Goal: Navigation & Orientation: Find specific page/section

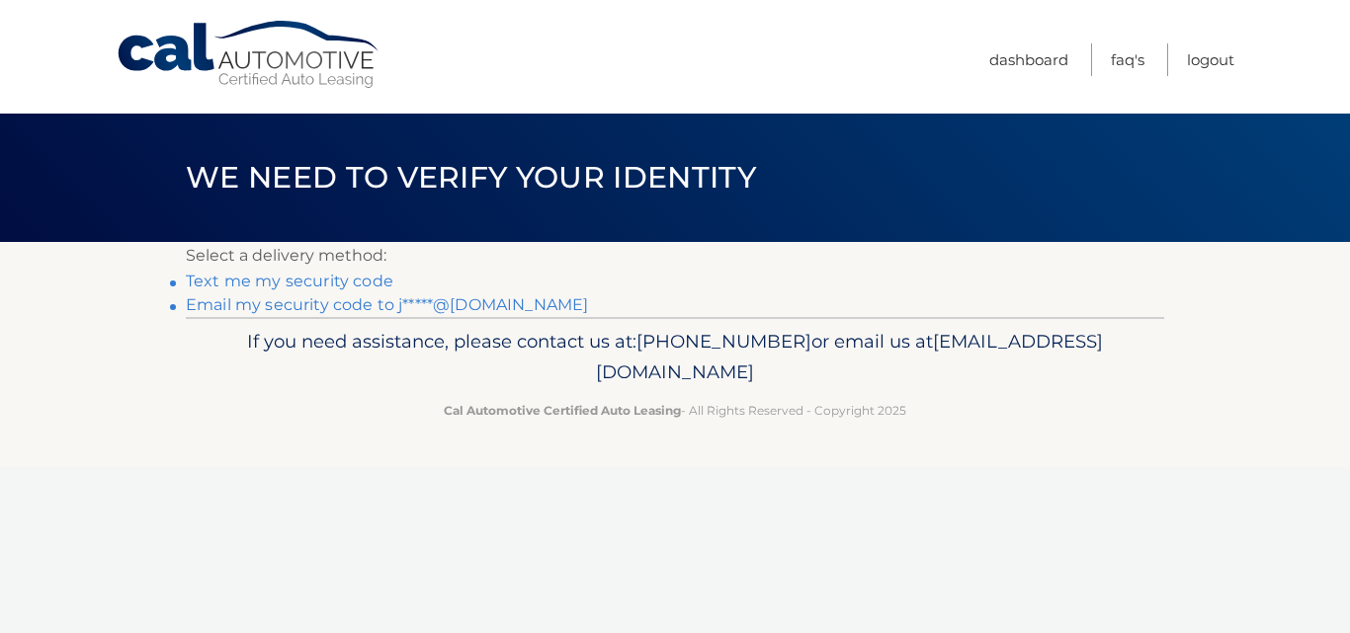
click at [467, 307] on link "Email my security code to j*****@[DOMAIN_NAME]" at bounding box center [387, 304] width 402 height 19
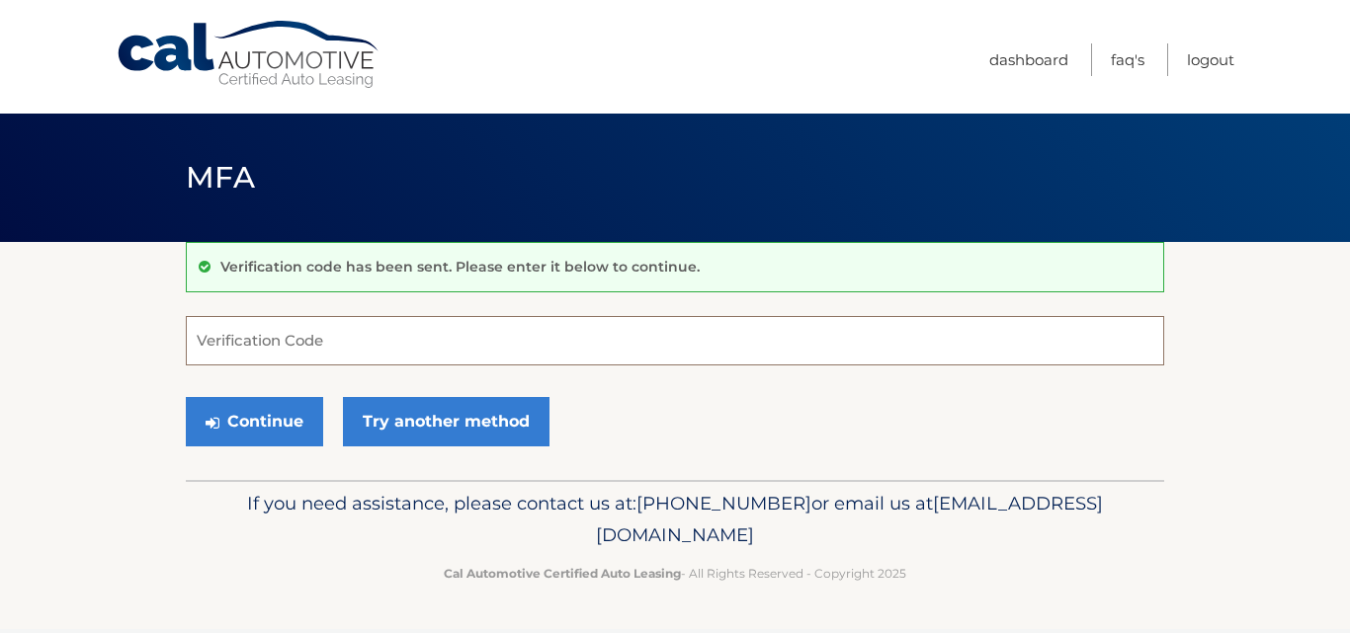
click at [213, 353] on input "Verification Code" at bounding box center [675, 340] width 978 height 49
click at [224, 353] on input "Verification Code" at bounding box center [675, 340] width 978 height 49
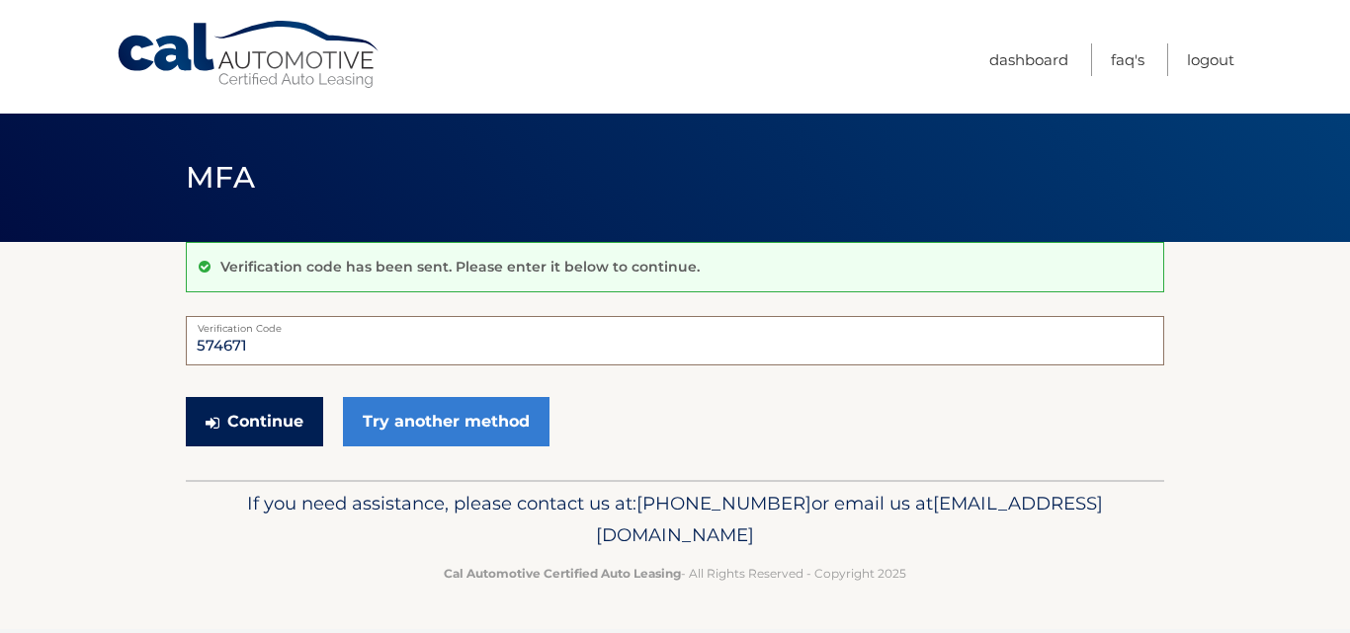
type input "574671"
click at [239, 433] on button "Continue" at bounding box center [254, 421] width 137 height 49
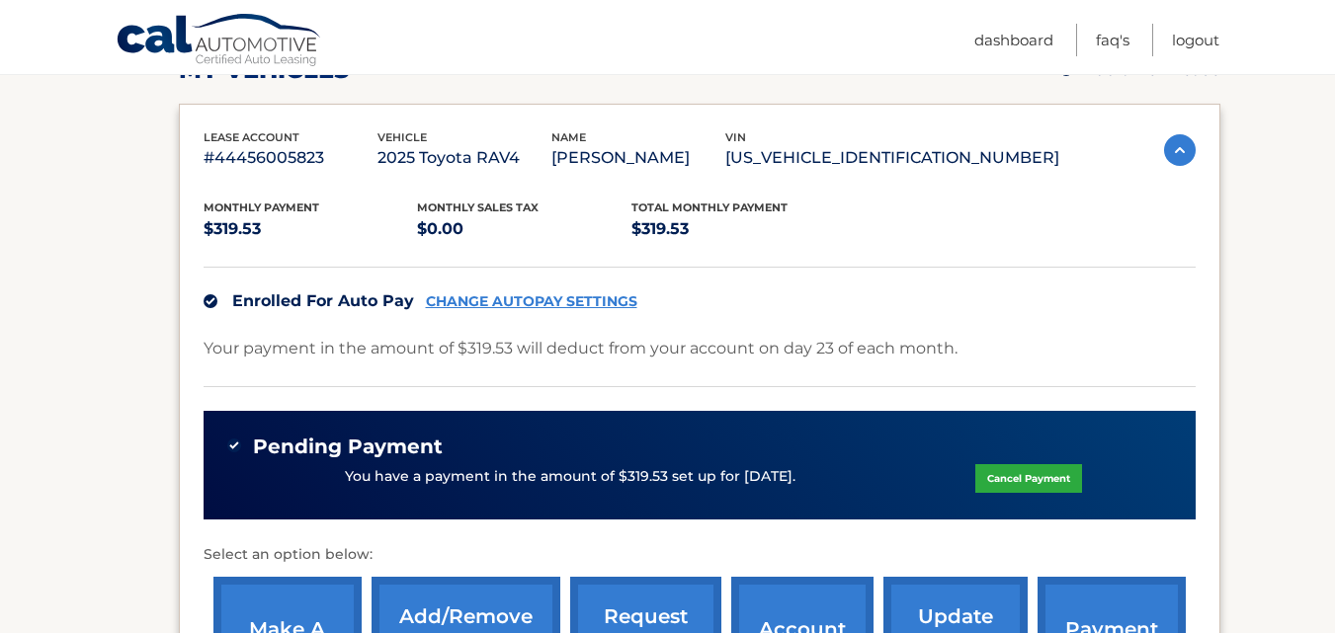
scroll to position [301, 0]
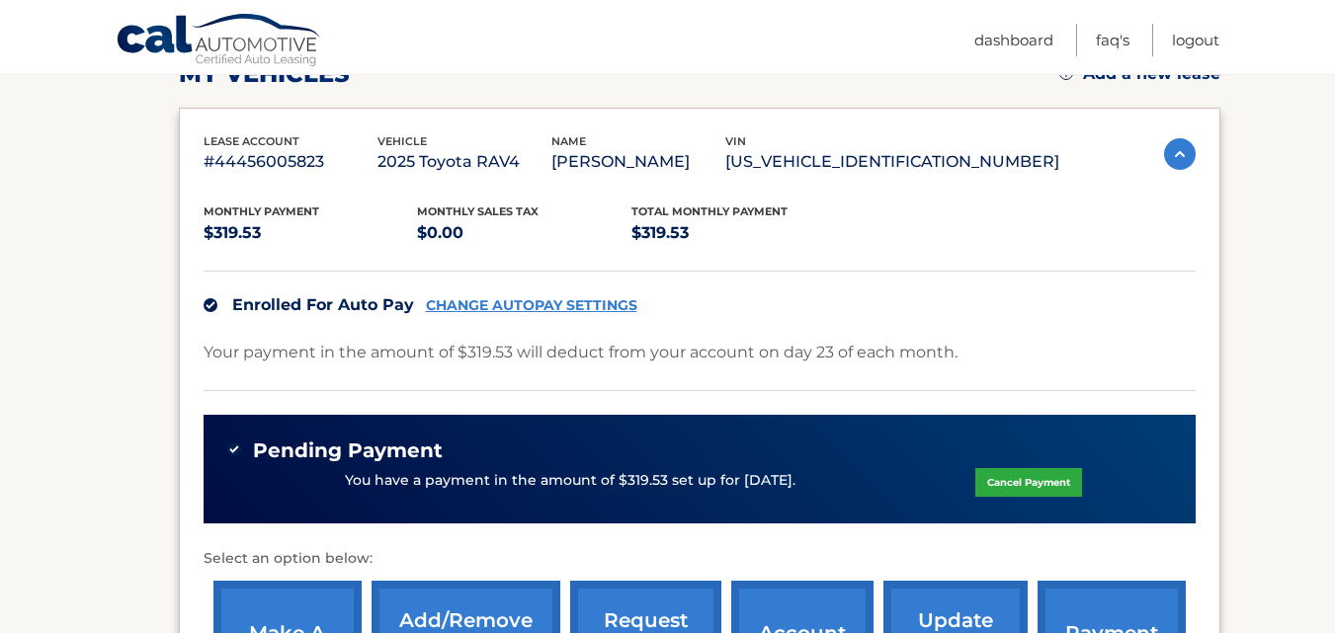
click at [66, 460] on section "my vehicles Add a new lease lease account #44456005823 vehicle 2025 Toyota RAV4…" at bounding box center [667, 372] width 1335 height 863
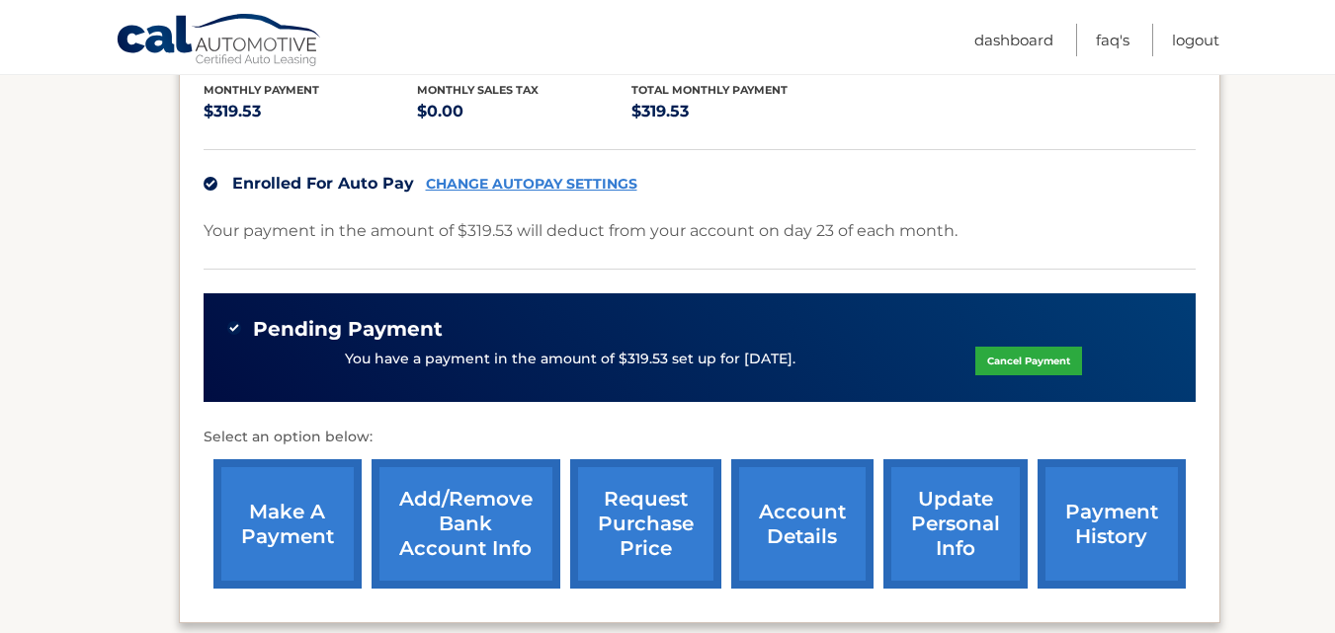
scroll to position [440, 0]
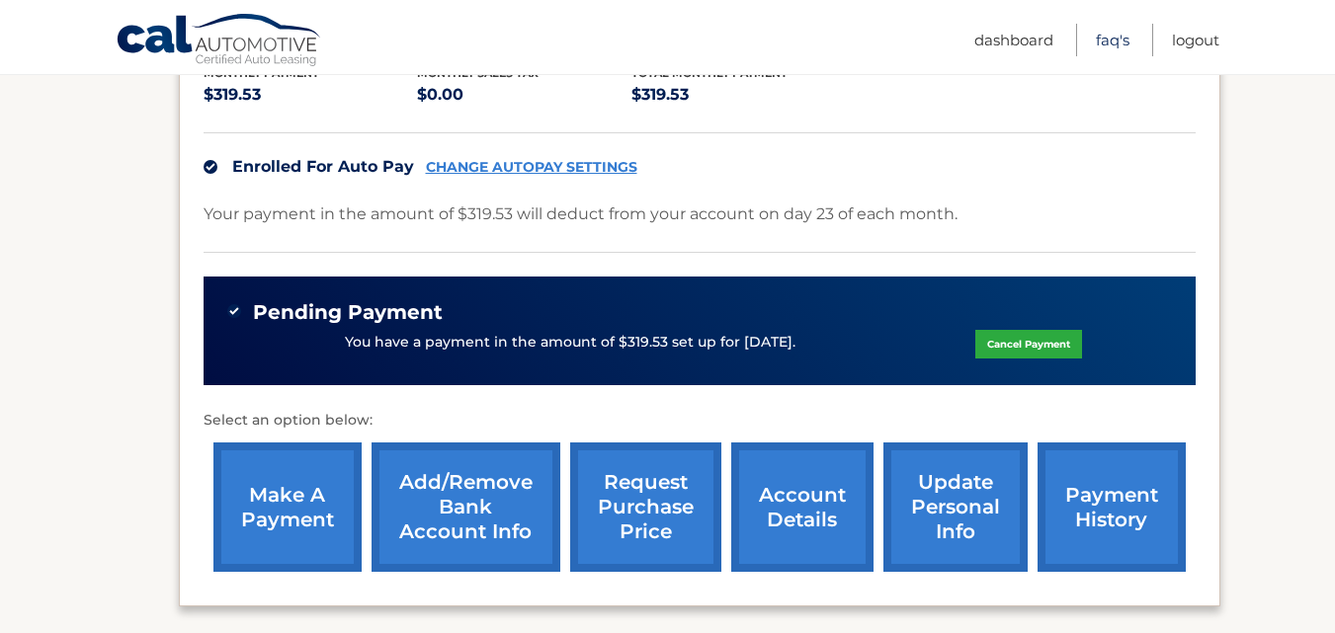
click at [1105, 44] on link "FAQ's" at bounding box center [1113, 40] width 34 height 33
click at [1107, 47] on link "FAQ's" at bounding box center [1113, 40] width 34 height 33
click at [17, 236] on section "my vehicles Add a new lease lease account #44456005823 vehicle 2025 Toyota RAV4…" at bounding box center [667, 233] width 1335 height 863
click at [1205, 45] on link "Logout" at bounding box center [1195, 40] width 47 height 33
